Goal: Find specific page/section: Find specific page/section

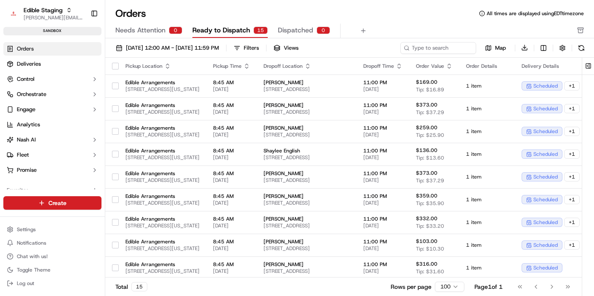
scroll to position [17, 0]
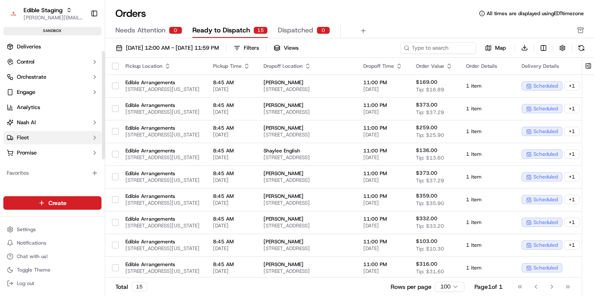
click at [89, 136] on button "Fleet" at bounding box center [52, 137] width 98 height 13
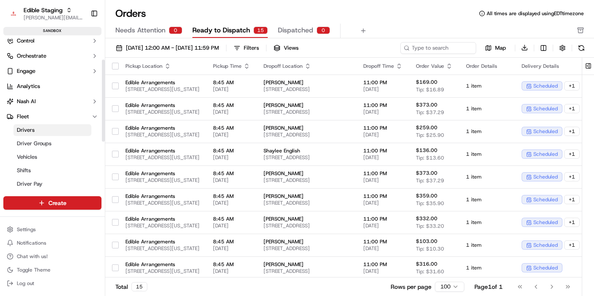
click at [30, 130] on span "Drivers" at bounding box center [26, 130] width 18 height 8
